Goal: Task Accomplishment & Management: Manage account settings

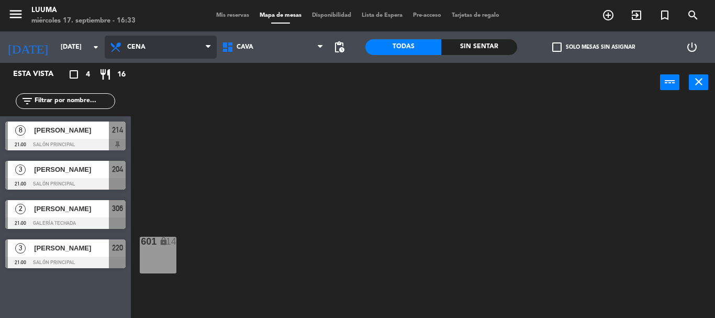
click at [139, 52] on span "Cena" at bounding box center [161, 47] width 112 height 23
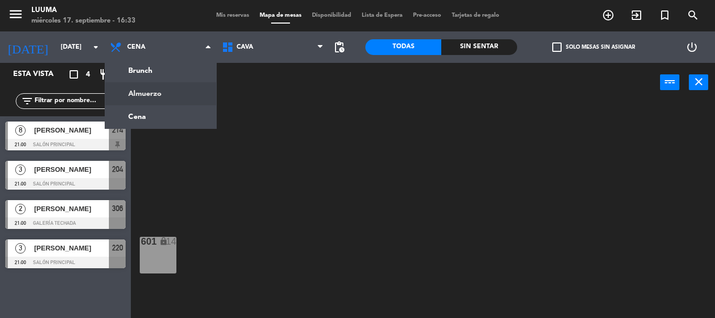
click at [152, 92] on ng-component "menu Luuma [DATE] 17. septiembre - 16:33 Mis reservas Mapa de mesas Disponibili…" at bounding box center [357, 159] width 715 height 318
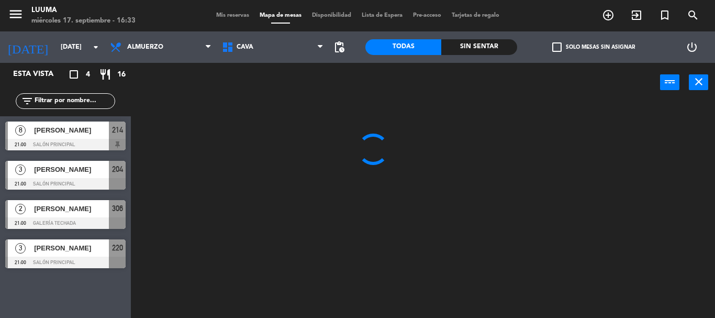
click at [67, 30] on div "menu Luuma [DATE] 17. septiembre - 16:33 Mis reservas Mapa de mesas Disponibili…" at bounding box center [357, 15] width 715 height 31
click at [65, 36] on div "[DATE] [DATE] arrow_drop_down" at bounding box center [52, 47] width 105 height 23
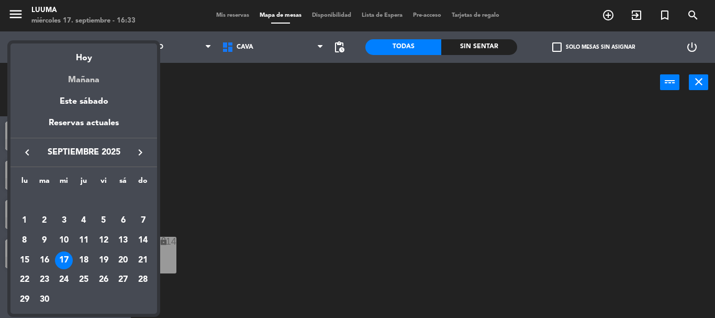
click at [83, 80] on div "Mañana" at bounding box center [83, 75] width 147 height 21
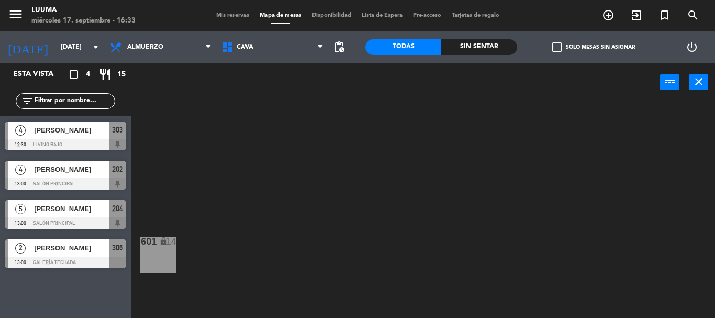
type input "[DEMOGRAPHIC_DATA][DATE]"
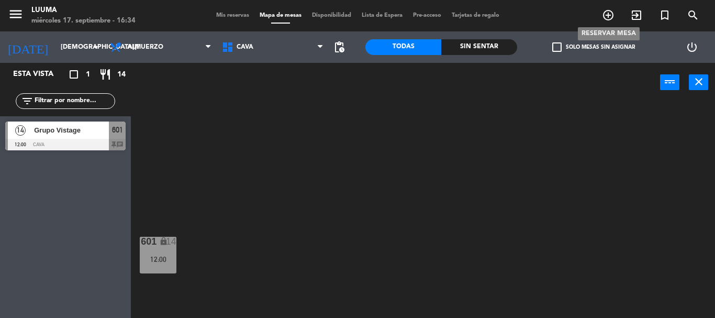
click at [609, 14] on icon "add_circle_outline" at bounding box center [608, 15] width 13 height 13
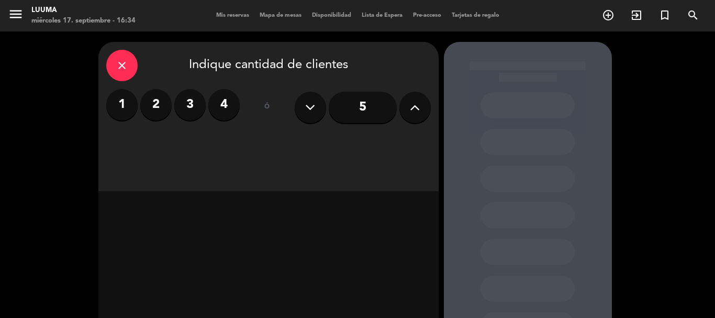
click at [227, 106] on label "4" at bounding box center [223, 104] width 31 height 31
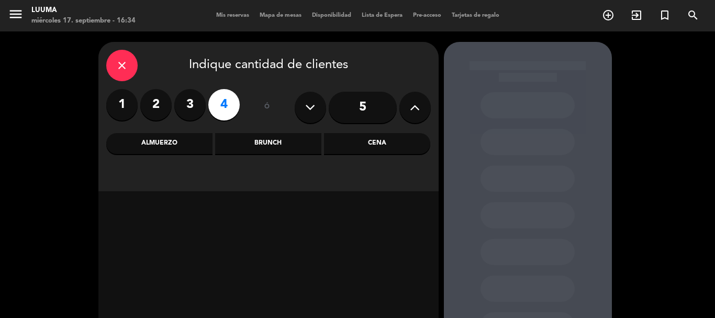
scroll to position [52, 0]
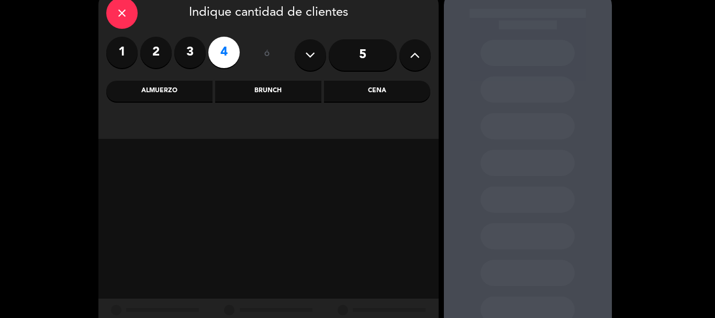
click at [171, 97] on div "Almuerzo" at bounding box center [159, 91] width 106 height 21
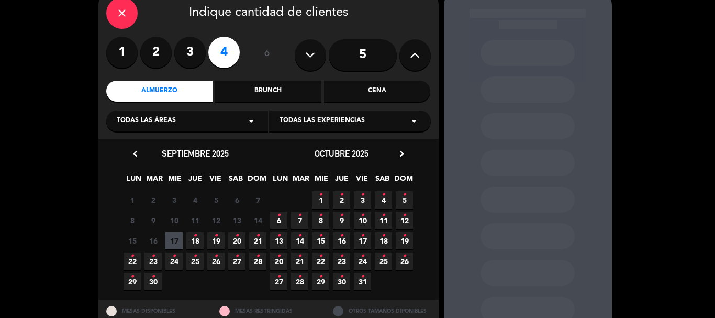
click at [193, 237] on icon "•" at bounding box center [195, 235] width 4 height 17
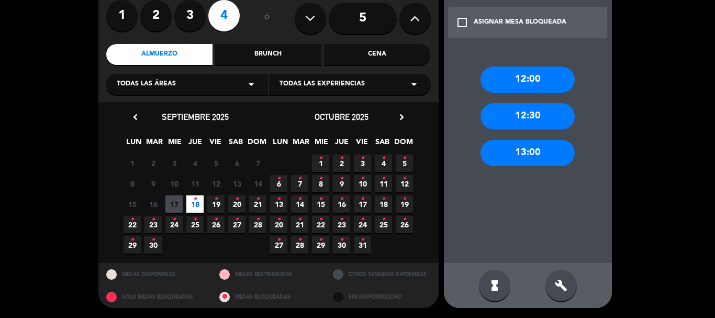
click at [527, 151] on div "13:00" at bounding box center [528, 153] width 94 height 26
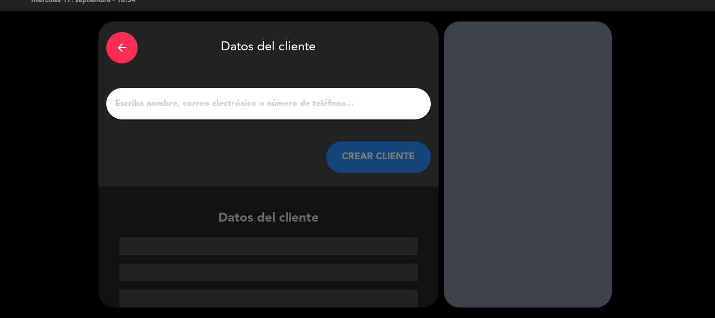
scroll to position [20, 0]
click at [180, 104] on input "1" at bounding box center [268, 103] width 309 height 15
paste input "ederico cuello"
type input "ederico cuello"
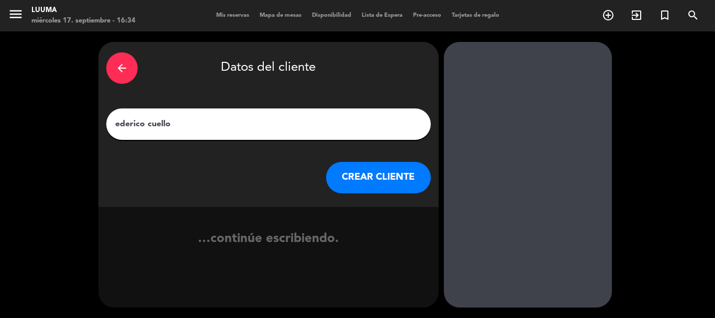
scroll to position [0, 0]
click at [360, 177] on button "CREAR CLIENTE" at bounding box center [378, 177] width 105 height 31
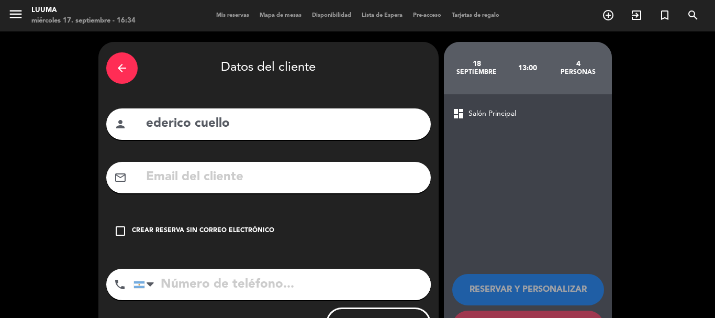
click at [147, 124] on input "ederico cuello" at bounding box center [284, 123] width 278 height 21
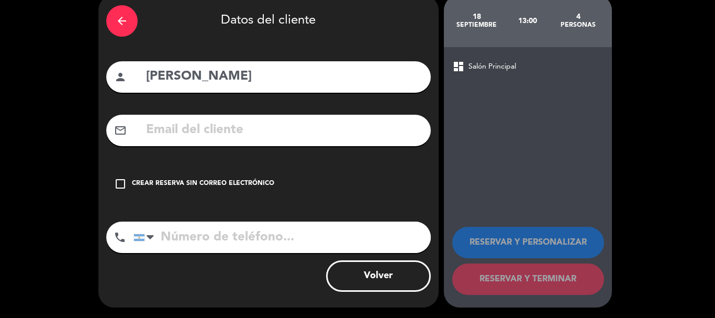
type input "[PERSON_NAME]"
click at [181, 185] on div "Crear reserva sin correo electrónico" at bounding box center [203, 184] width 142 height 10
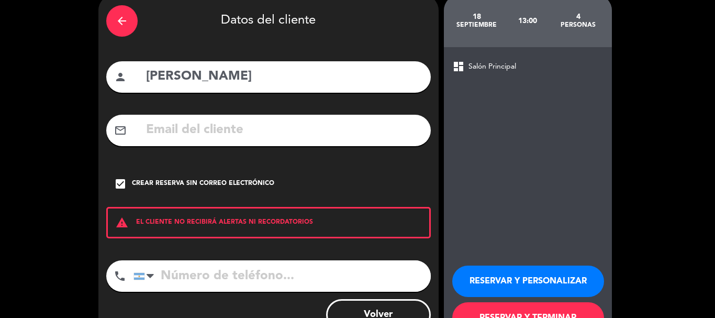
scroll to position [86, 0]
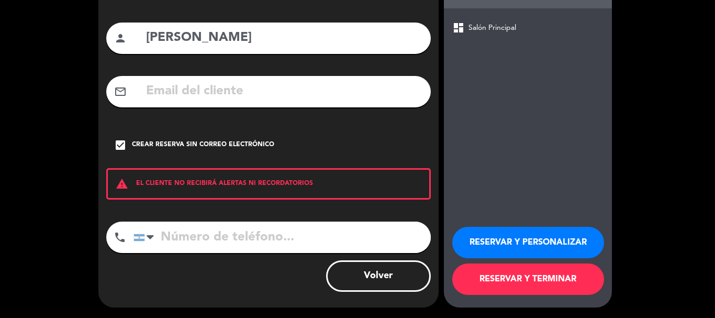
click at [532, 280] on button "RESERVAR Y TERMINAR" at bounding box center [528, 278] width 152 height 31
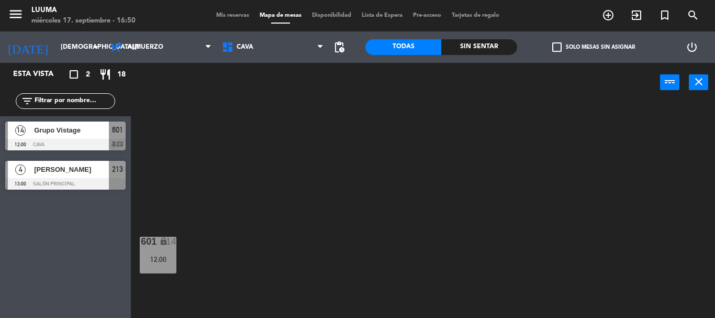
click at [80, 133] on span "Grupo Vistage" at bounding box center [71, 130] width 75 height 11
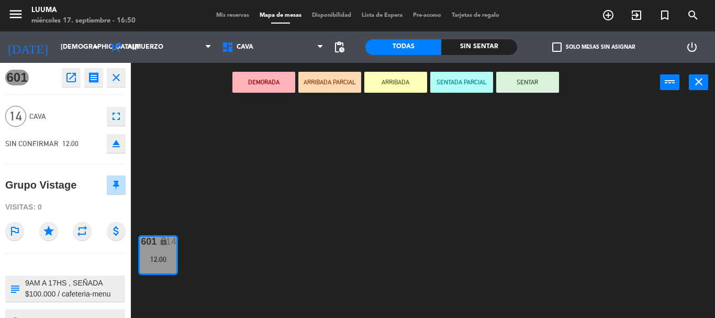
click at [117, 73] on icon "close" at bounding box center [116, 77] width 13 height 13
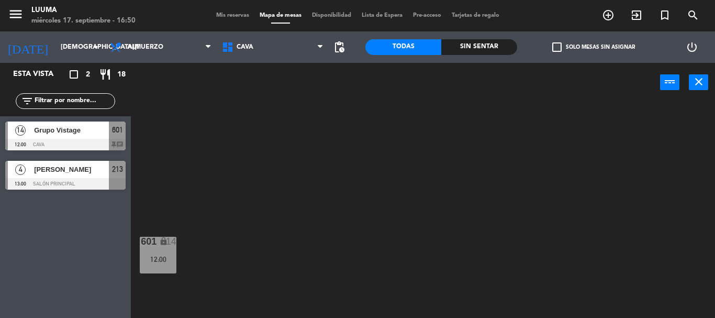
click at [68, 177] on div "4 [PERSON_NAME] 13:00 Salón Principal 213" at bounding box center [65, 174] width 131 height 39
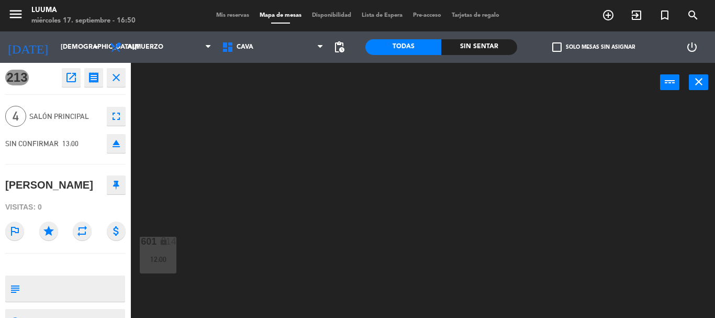
click at [66, 282] on textarea at bounding box center [74, 288] width 100 height 22
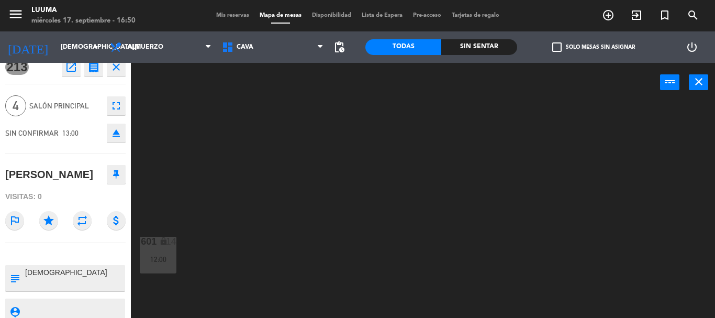
scroll to position [23, 0]
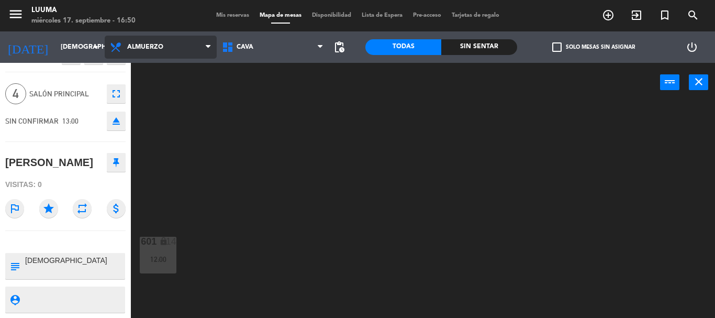
type textarea "[DEMOGRAPHIC_DATA]"
click at [169, 48] on span "Almuerzo" at bounding box center [161, 47] width 112 height 23
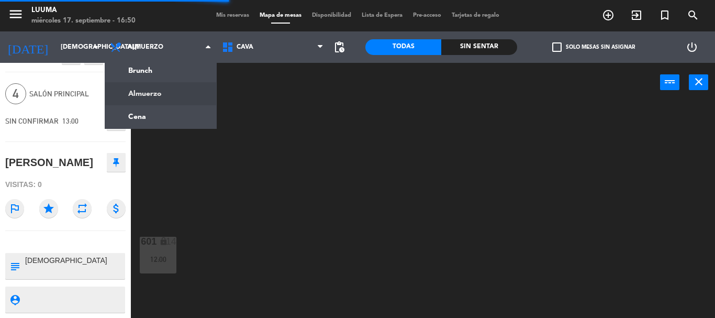
click at [239, 10] on div "menu Luuma [DATE] 17. septiembre - 16:50 Mis reservas Mapa de mesas Disponibili…" at bounding box center [357, 15] width 715 height 31
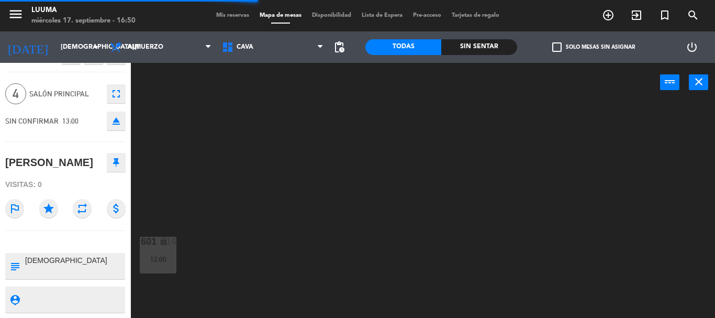
click at [234, 14] on span "Mis reservas" at bounding box center [232, 16] width 43 height 6
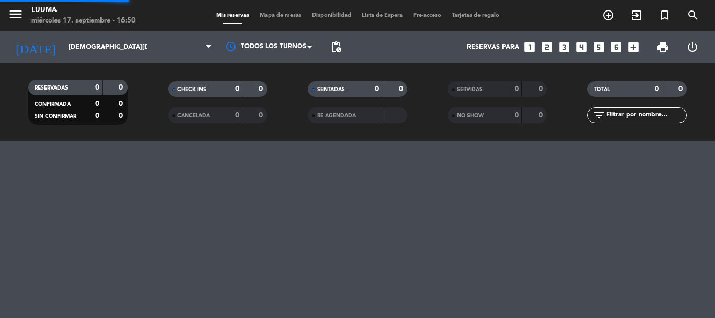
click at [266, 15] on span "Mapa de mesas" at bounding box center [280, 16] width 52 height 6
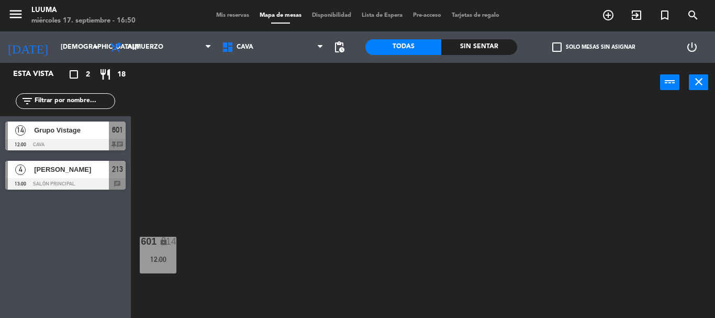
click at [62, 180] on div at bounding box center [65, 184] width 120 height 12
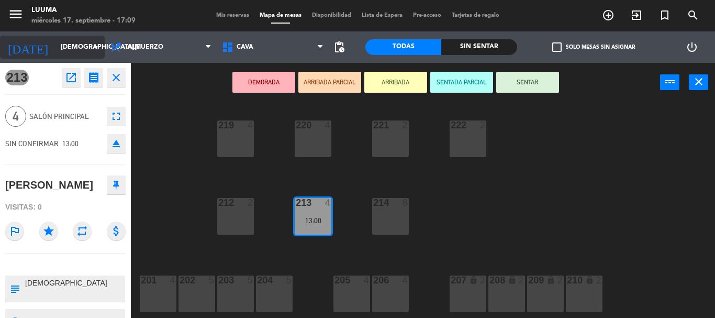
click at [100, 48] on icon "arrow_drop_down" at bounding box center [96, 47] width 13 height 13
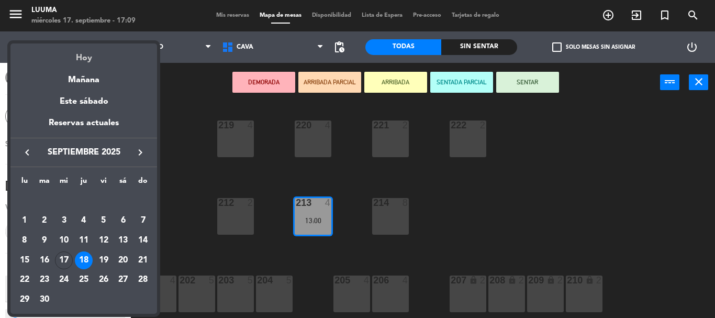
click at [85, 56] on div "Hoy" at bounding box center [83, 53] width 147 height 21
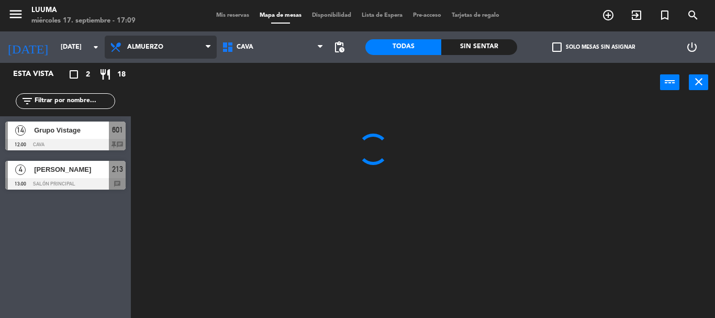
click at [164, 41] on span "Almuerzo" at bounding box center [161, 47] width 112 height 23
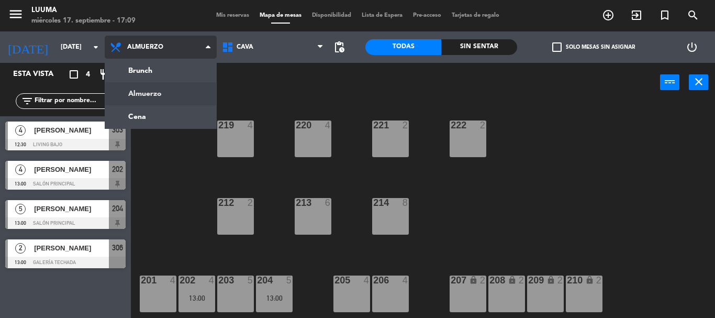
click at [147, 74] on ng-component "menu Luuma [DATE] 17. septiembre - 17:09 Mis reservas Mapa de mesas Disponibili…" at bounding box center [357, 159] width 715 height 318
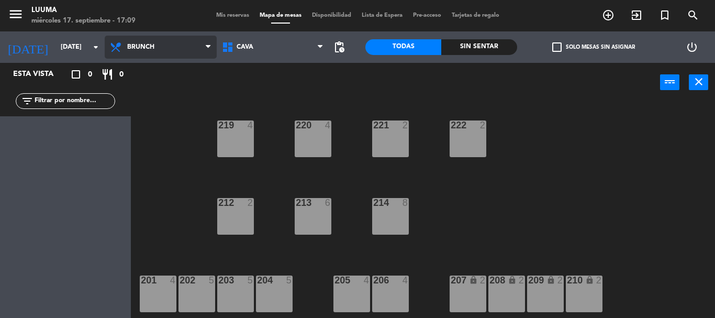
click at [138, 51] on span "Brunch" at bounding box center [161, 47] width 112 height 23
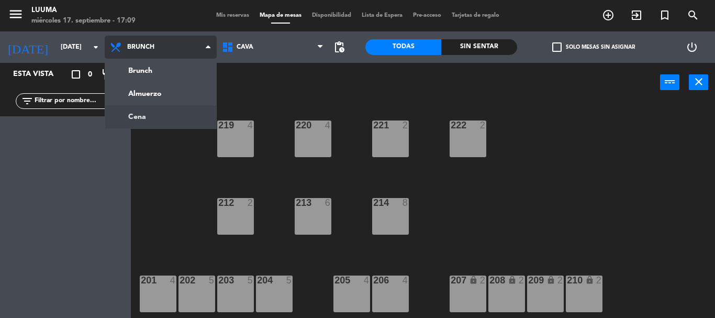
click at [153, 111] on ng-component "menu Luuma [DATE] 17. septiembre - 17:09 Mis reservas Mapa de mesas Disponibili…" at bounding box center [357, 159] width 715 height 318
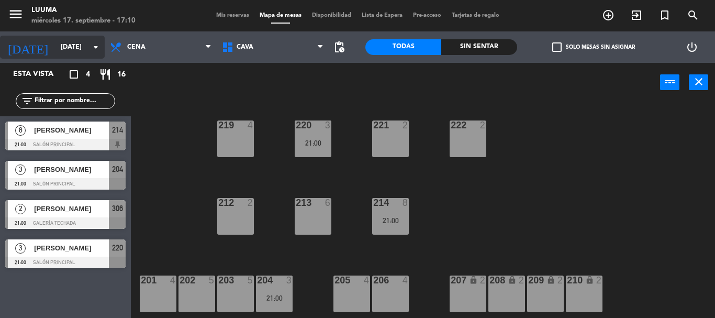
click at [91, 46] on icon "arrow_drop_down" at bounding box center [96, 47] width 13 height 13
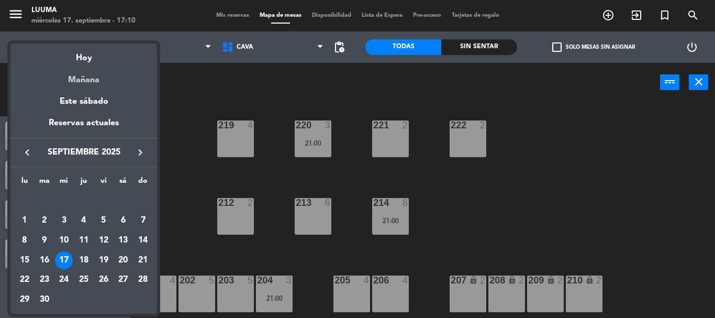
click at [83, 72] on div "Mañana" at bounding box center [83, 75] width 147 height 21
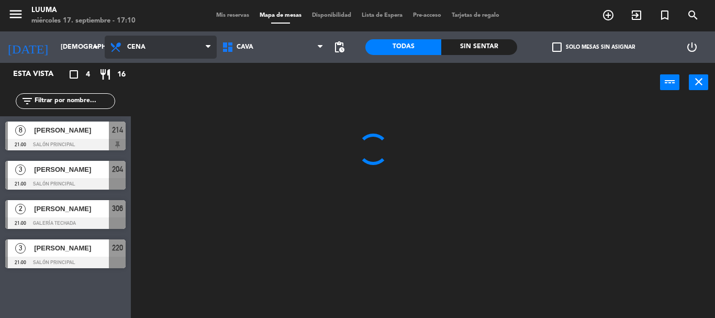
click at [133, 43] on span "Cena" at bounding box center [136, 46] width 18 height 7
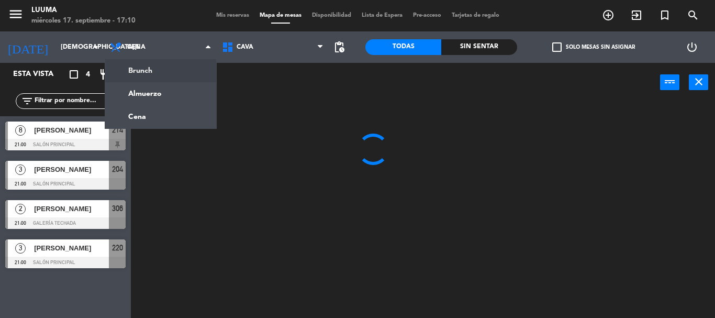
click at [145, 73] on ng-component "menu Luuma [DATE] 17. septiembre - 17:10 Mis reservas Mapa de mesas Disponibili…" at bounding box center [357, 159] width 715 height 318
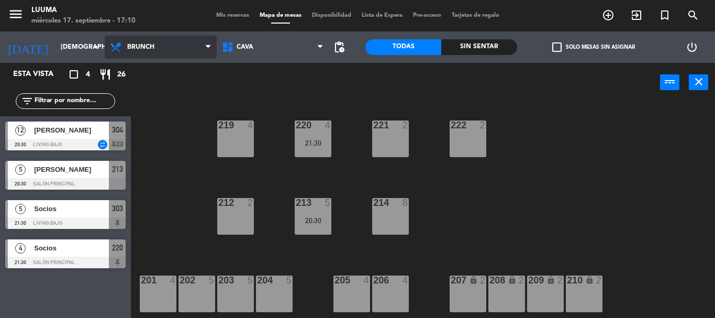
drag, startPoint x: 151, startPoint y: 50, endPoint x: 151, endPoint y: 58, distance: 8.4
click at [151, 54] on span "Brunch" at bounding box center [161, 47] width 112 height 23
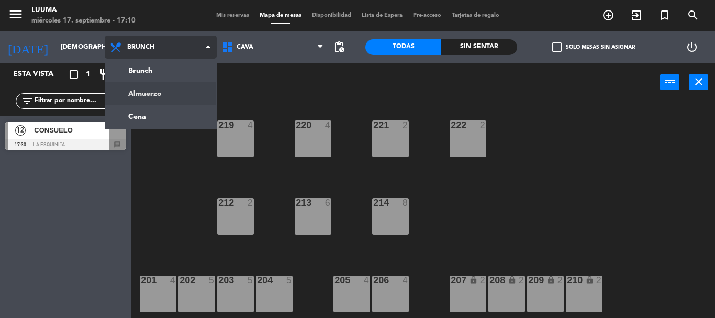
click at [163, 87] on ng-component "menu Luuma [DATE] 17. septiembre - 17:10 Mis reservas Mapa de mesas Disponibili…" at bounding box center [357, 159] width 715 height 318
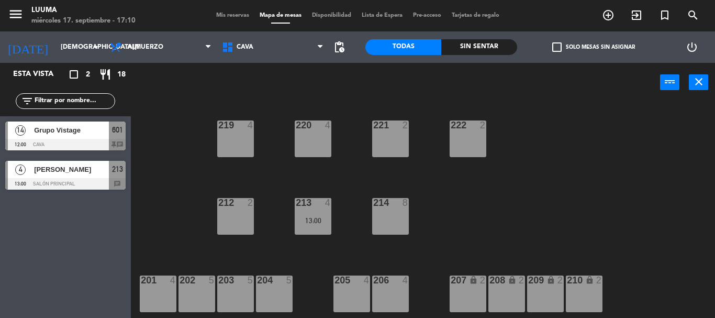
click at [85, 133] on span "Grupo Vistage" at bounding box center [71, 130] width 75 height 11
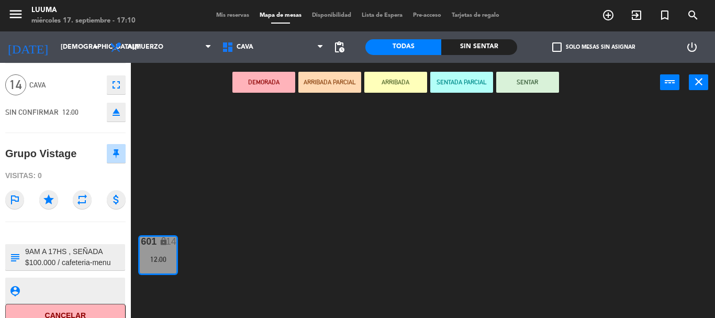
scroll to position [46, 0]
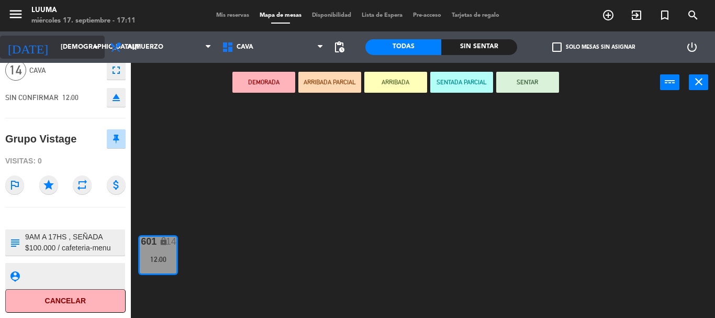
click at [98, 42] on icon "arrow_drop_down" at bounding box center [96, 47] width 13 height 13
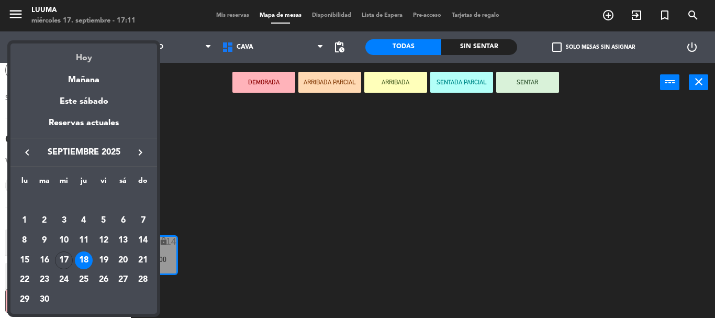
click at [93, 62] on div "Hoy" at bounding box center [83, 53] width 147 height 21
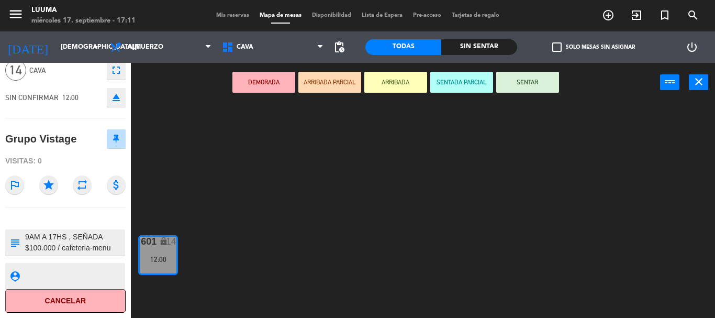
type input "[DATE]"
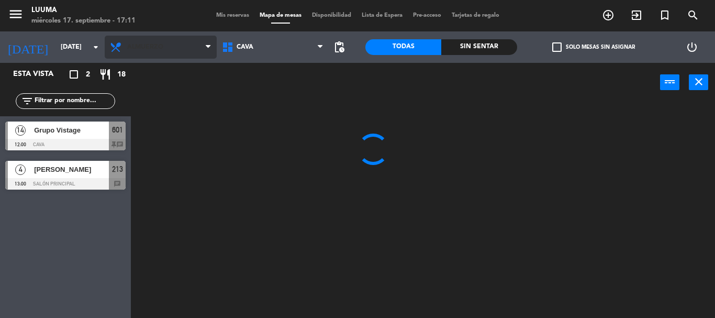
click at [172, 41] on span "Almuerzo" at bounding box center [161, 47] width 112 height 23
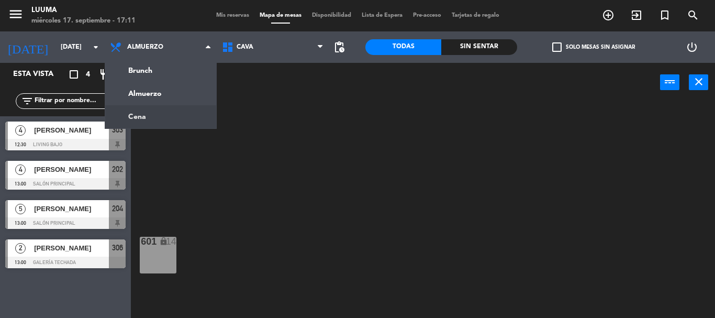
click at [164, 114] on ng-component "menu Luuma [DATE] 17. septiembre - 17:11 Mis reservas Mapa de mesas Disponibili…" at bounding box center [357, 159] width 715 height 318
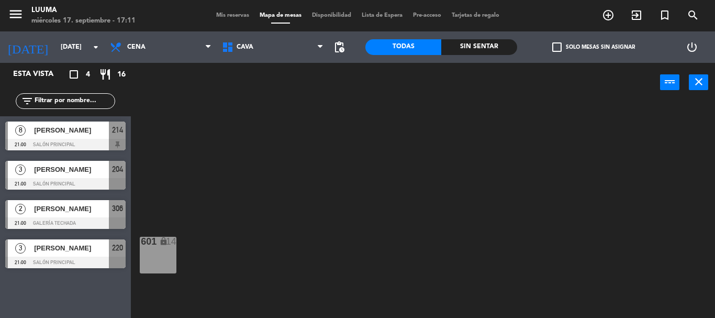
click at [60, 132] on span "[PERSON_NAME]" at bounding box center [71, 130] width 75 height 11
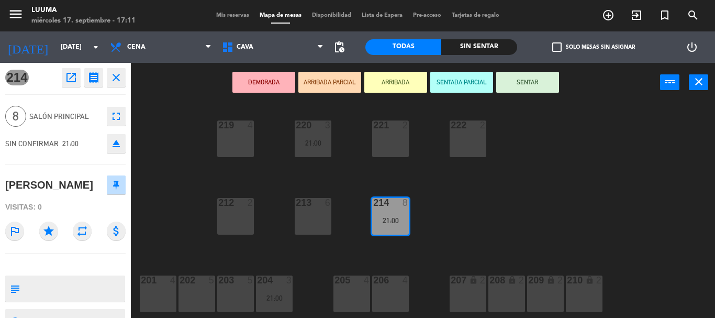
click at [70, 74] on icon "open_in_new" at bounding box center [71, 77] width 13 height 13
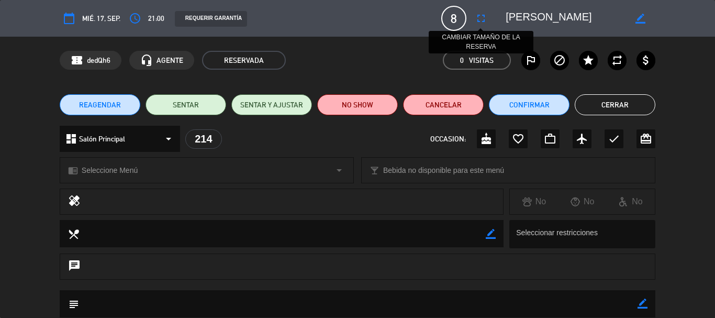
click at [480, 21] on icon "fullscreen" at bounding box center [481, 18] width 13 height 13
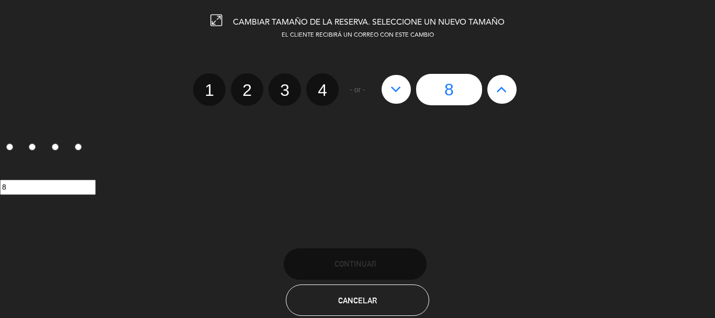
click at [400, 90] on icon at bounding box center [396, 89] width 11 height 17
type input "7"
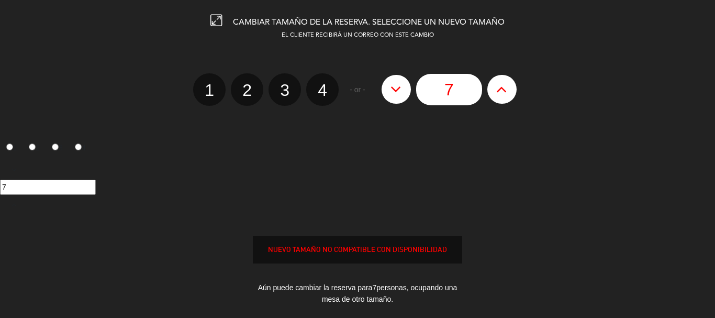
click at [400, 90] on icon at bounding box center [396, 89] width 11 height 17
type input "6"
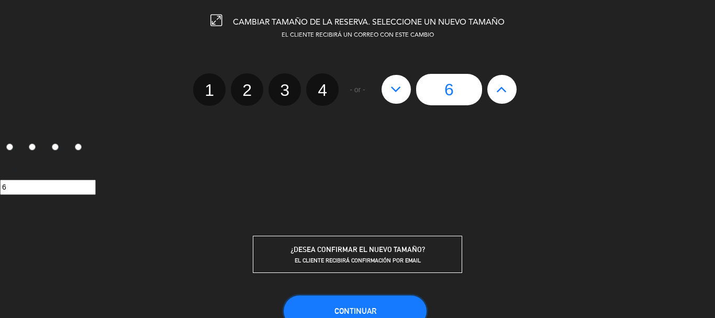
click at [334, 304] on button "Continuar" at bounding box center [355, 310] width 143 height 31
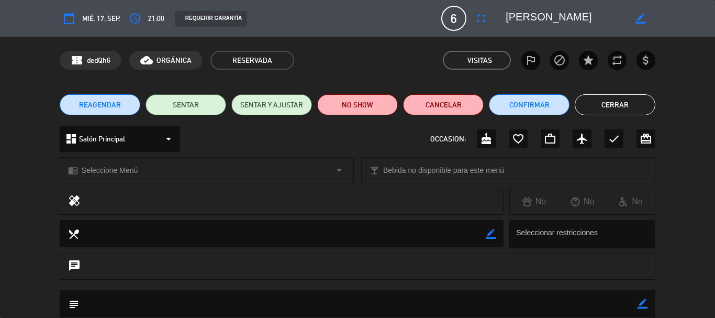
click at [607, 103] on button "Cerrar" at bounding box center [615, 104] width 81 height 21
